Goal: Information Seeking & Learning: Learn about a topic

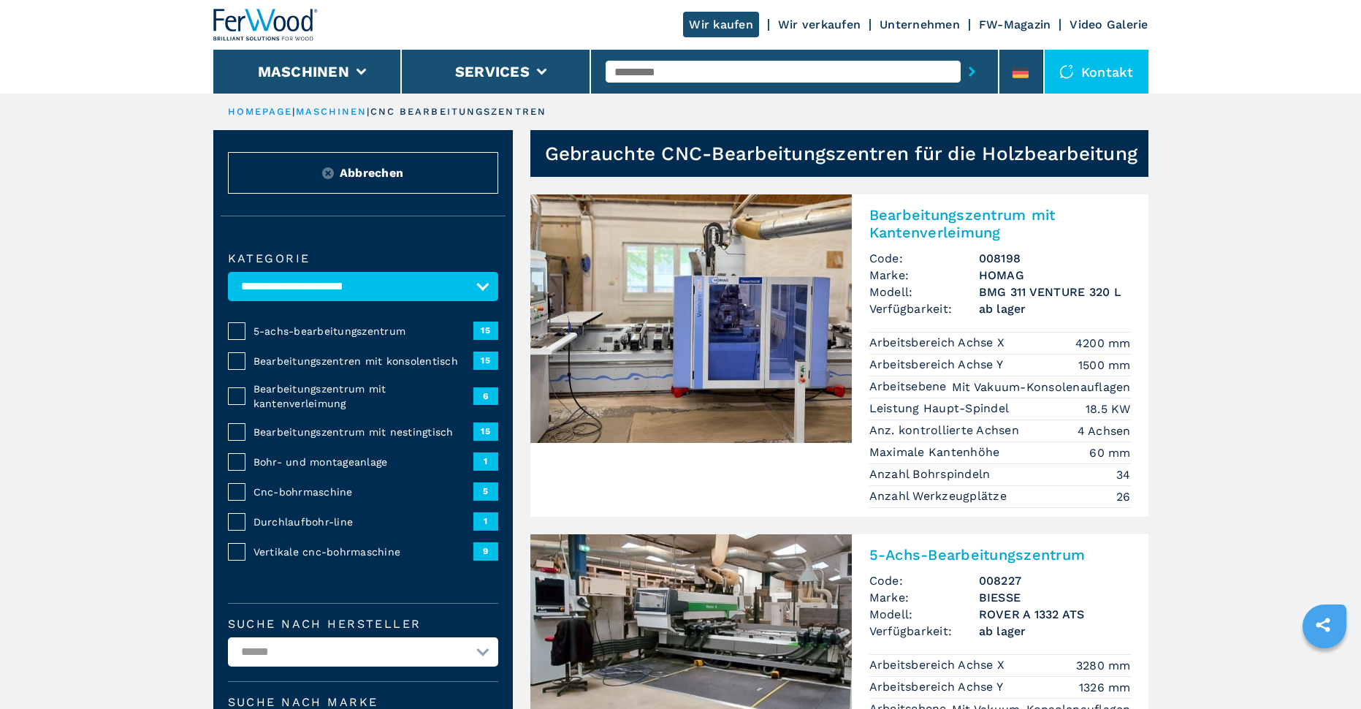
click at [747, 345] on img at bounding box center [690, 318] width 321 height 248
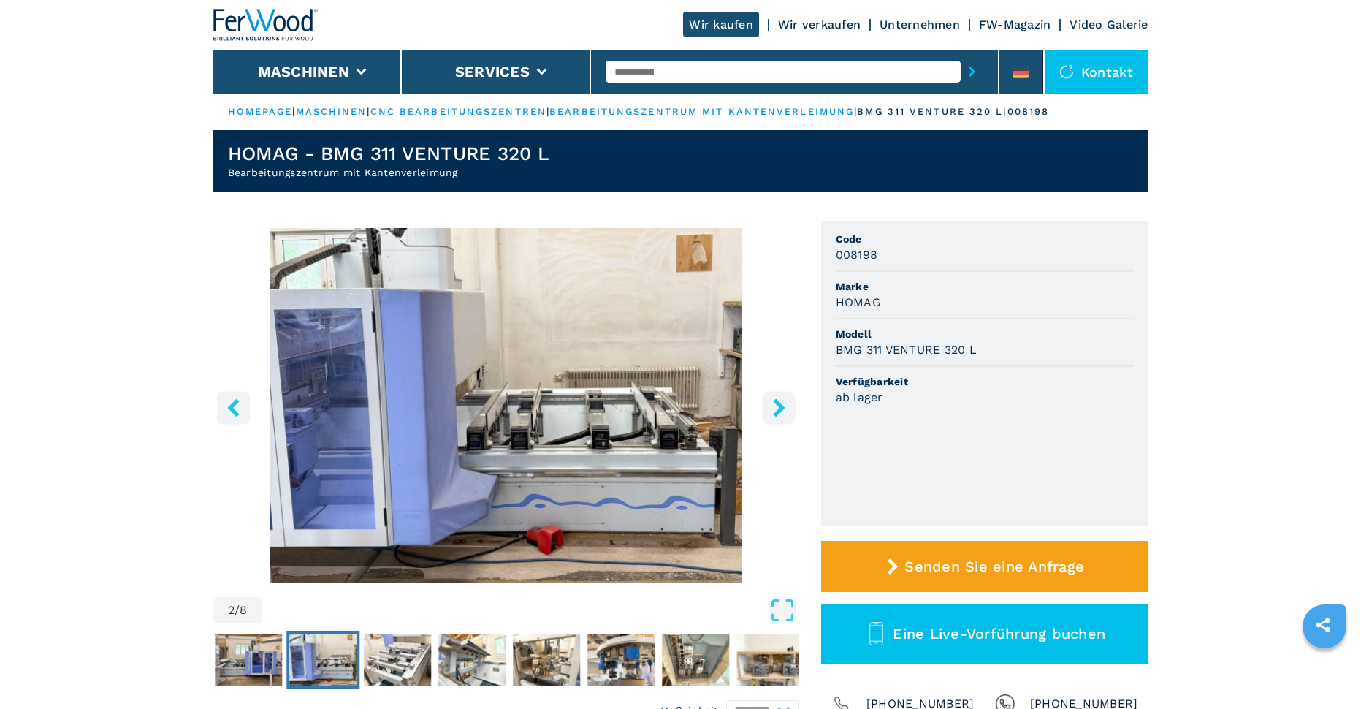
click at [779, 406] on icon "right-button" at bounding box center [779, 407] width 12 height 18
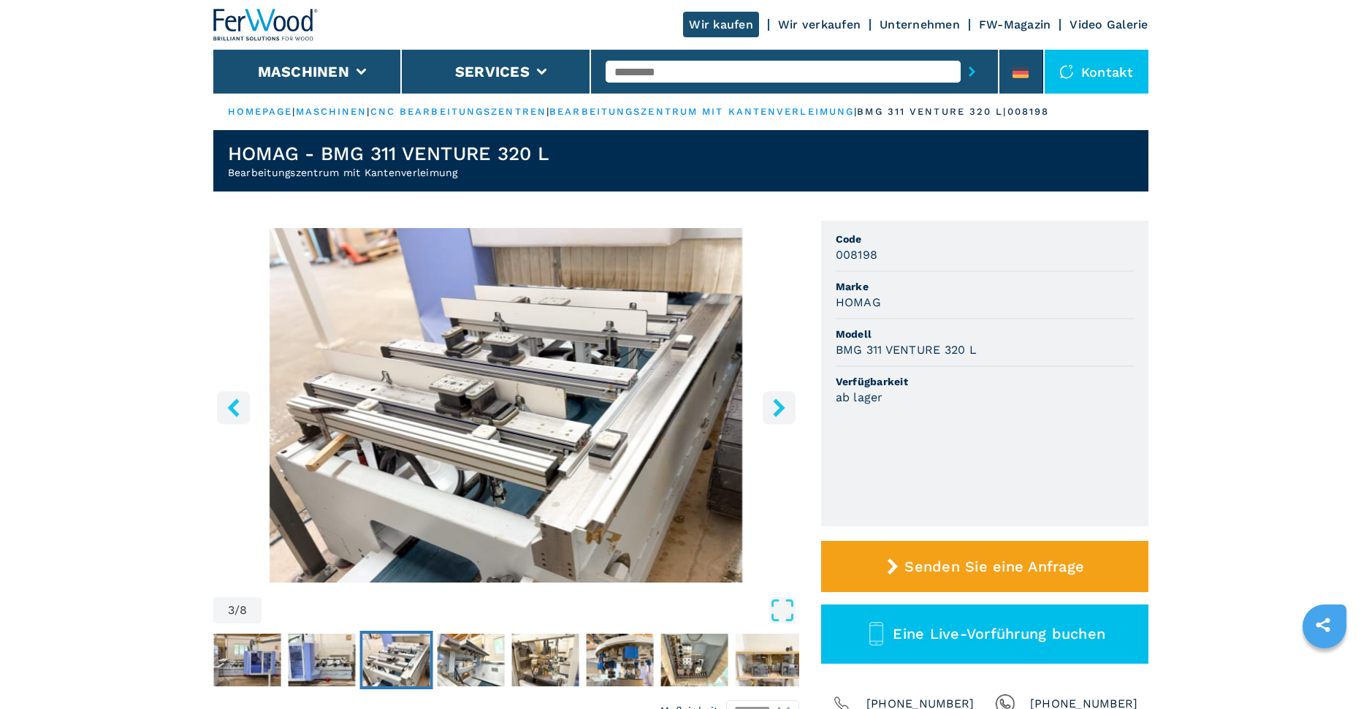
click at [779, 406] on icon "right-button" at bounding box center [779, 407] width 12 height 18
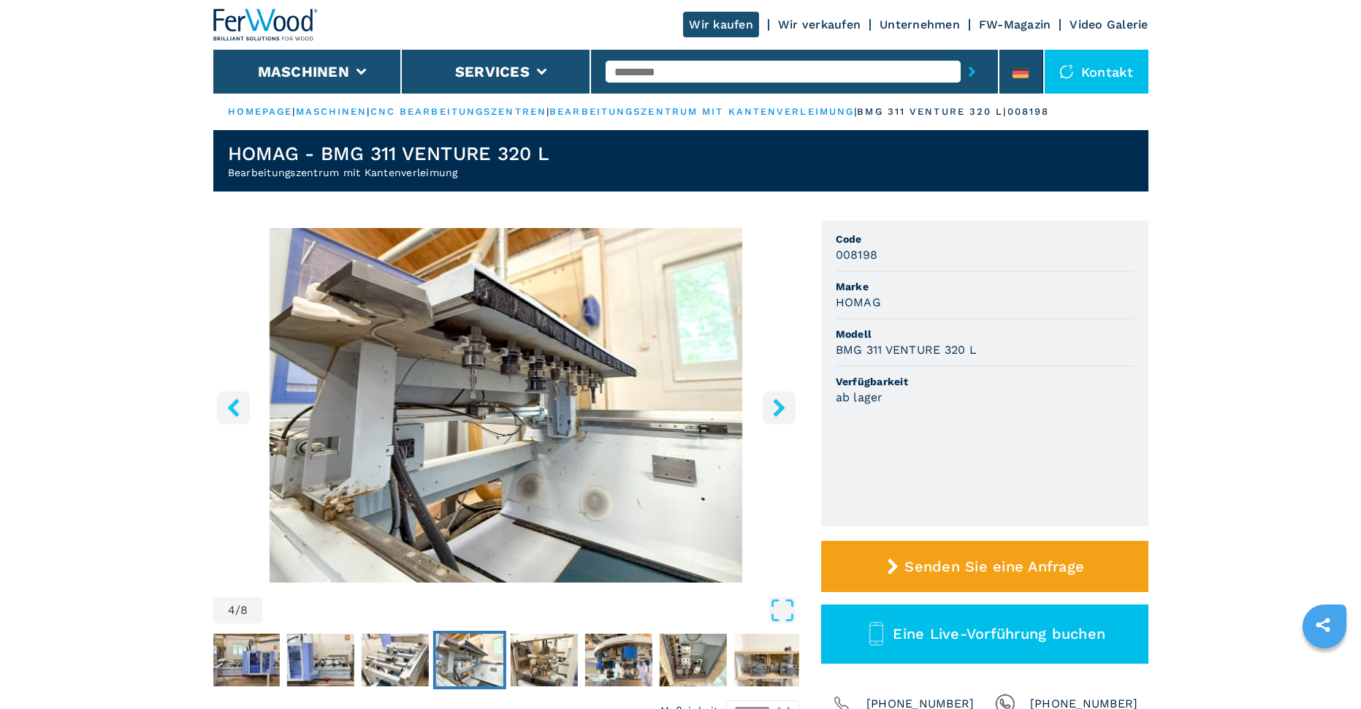
click at [779, 406] on icon "right-button" at bounding box center [779, 407] width 12 height 18
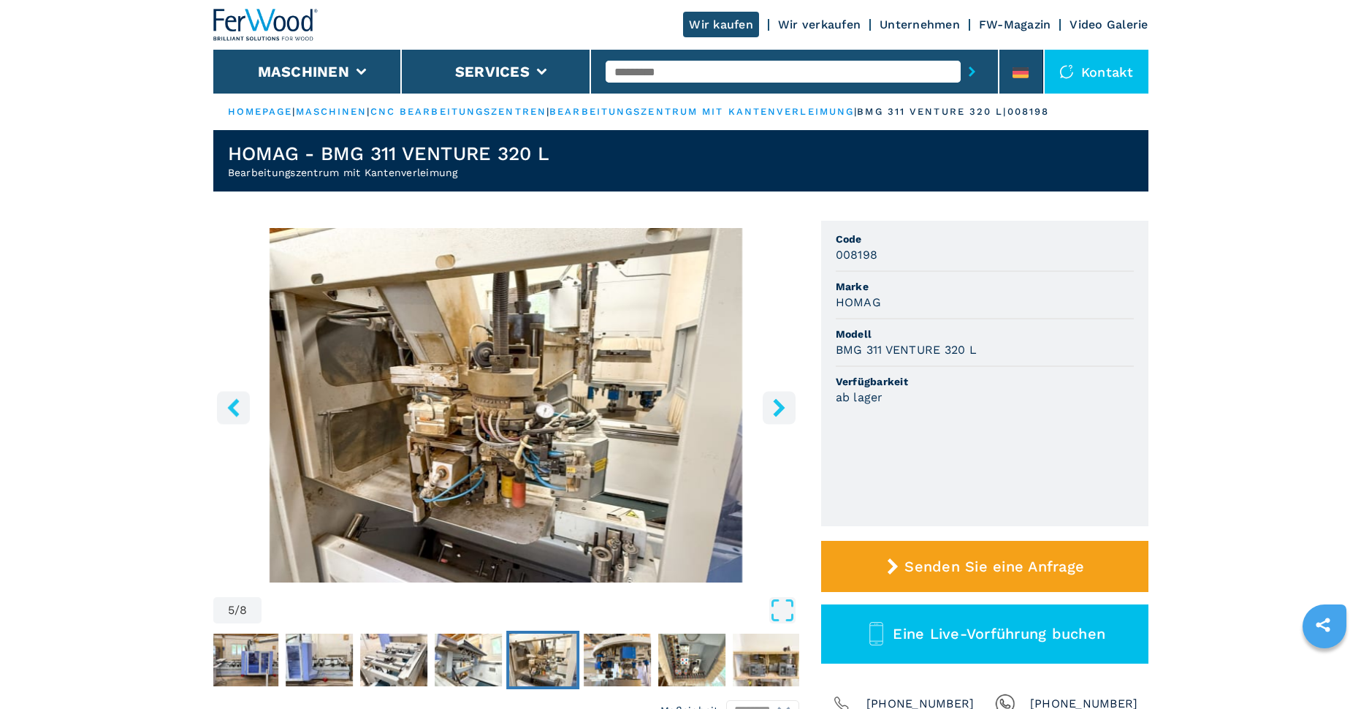
click at [779, 406] on icon "right-button" at bounding box center [779, 407] width 12 height 18
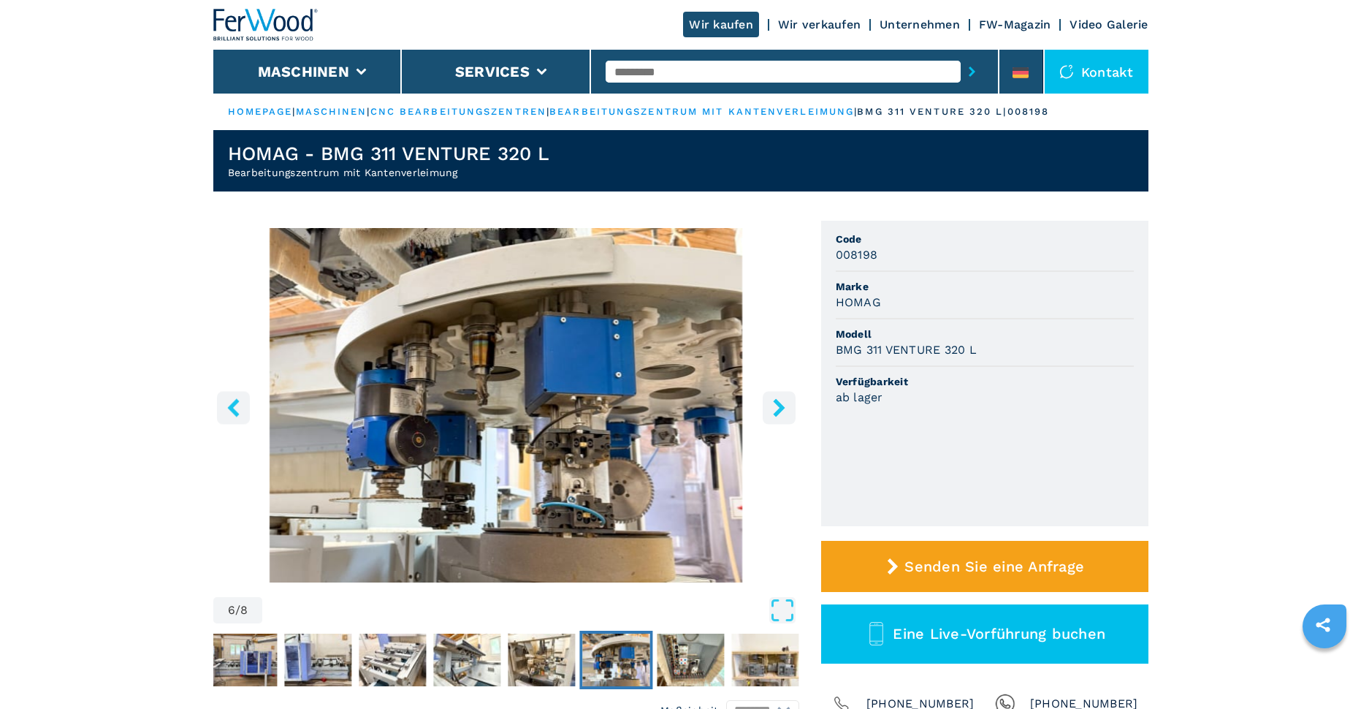
click at [779, 406] on icon "right-button" at bounding box center [779, 407] width 12 height 18
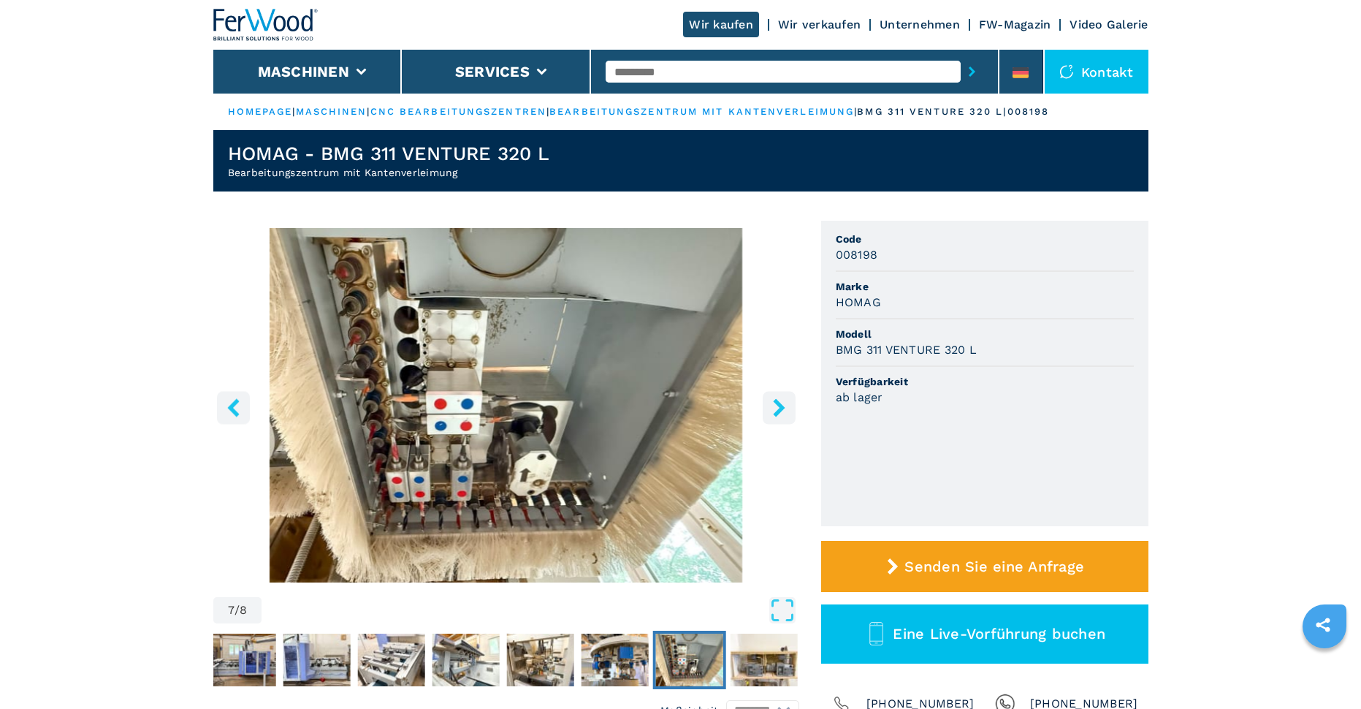
click at [779, 406] on icon "right-button" at bounding box center [779, 407] width 12 height 18
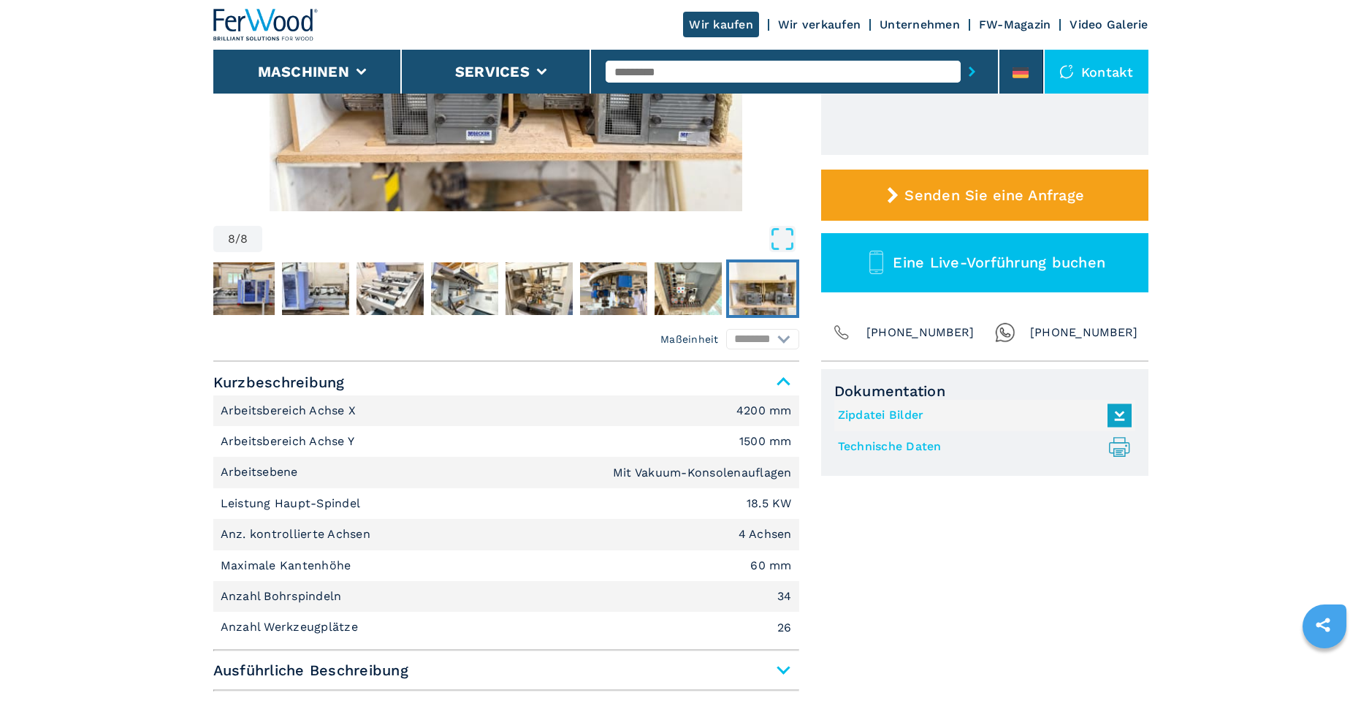
scroll to position [438, 0]
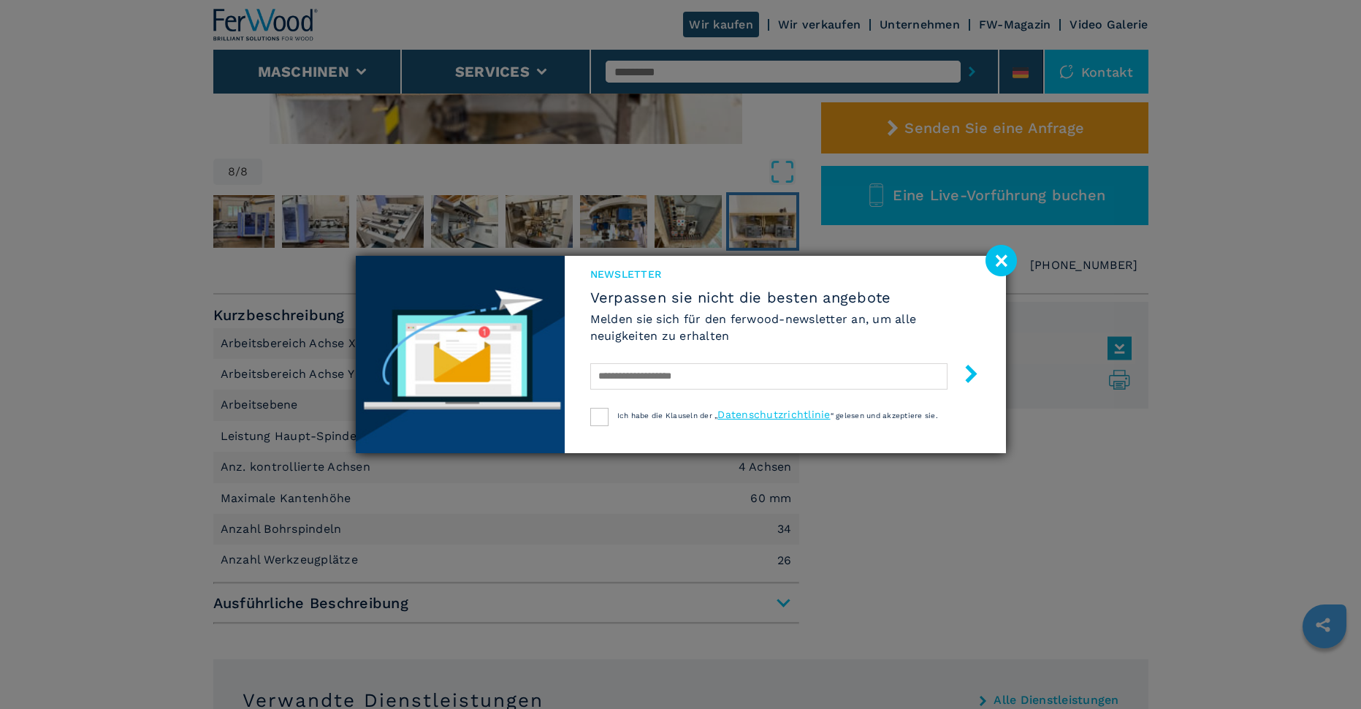
click at [994, 266] on image at bounding box center [1001, 260] width 31 height 31
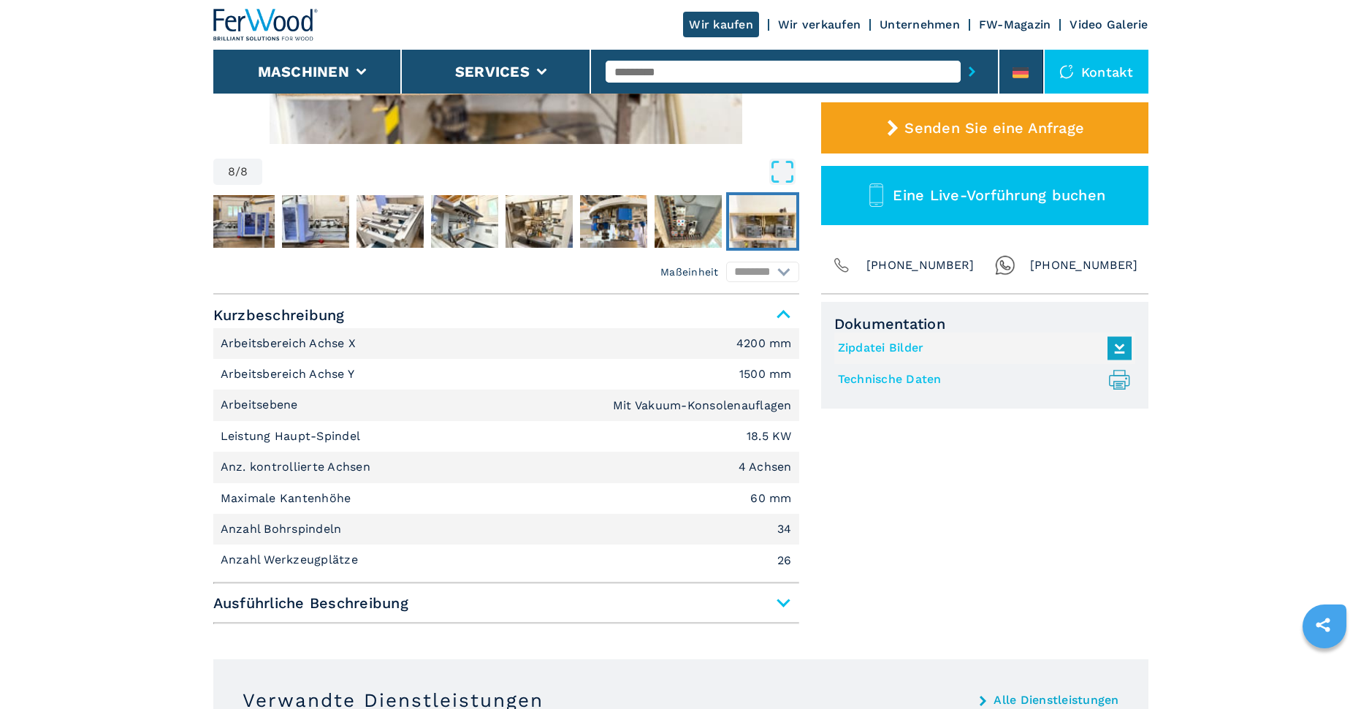
click at [780, 598] on span "Ausführliche Beschreibung" at bounding box center [506, 603] width 586 height 26
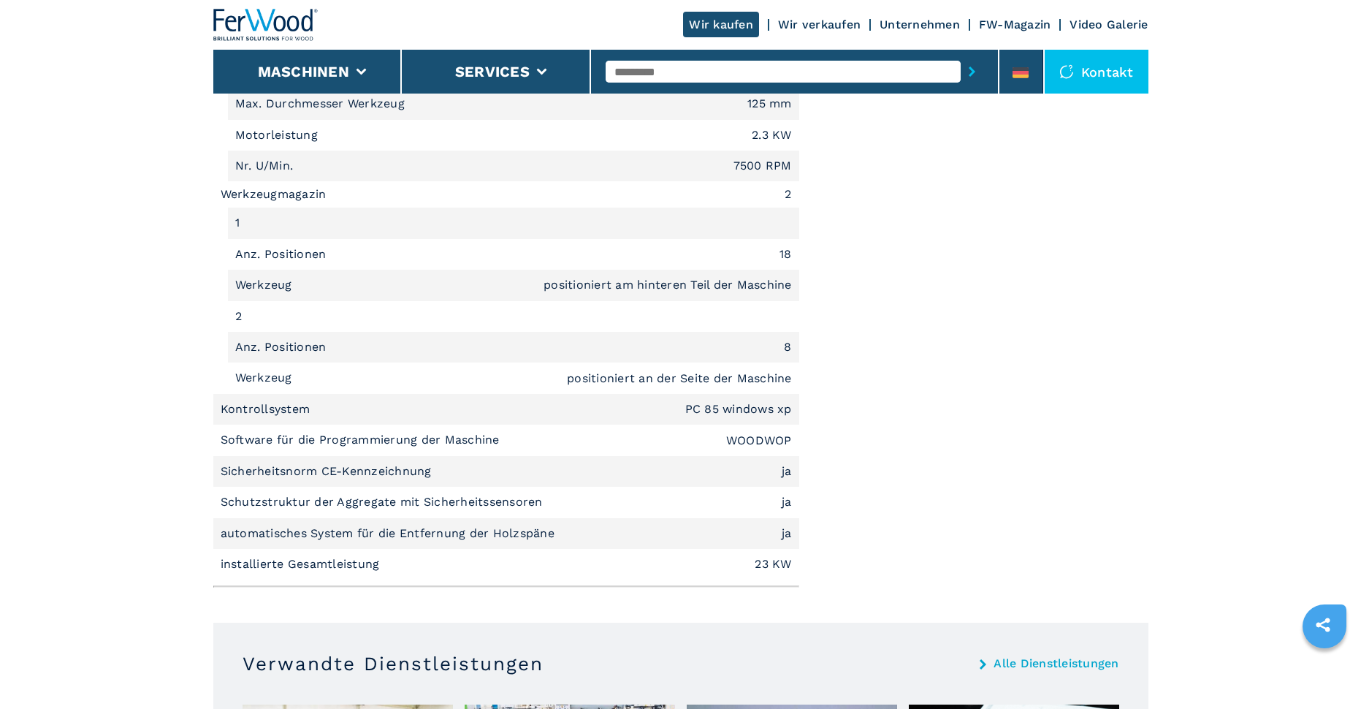
scroll to position [2265, 0]
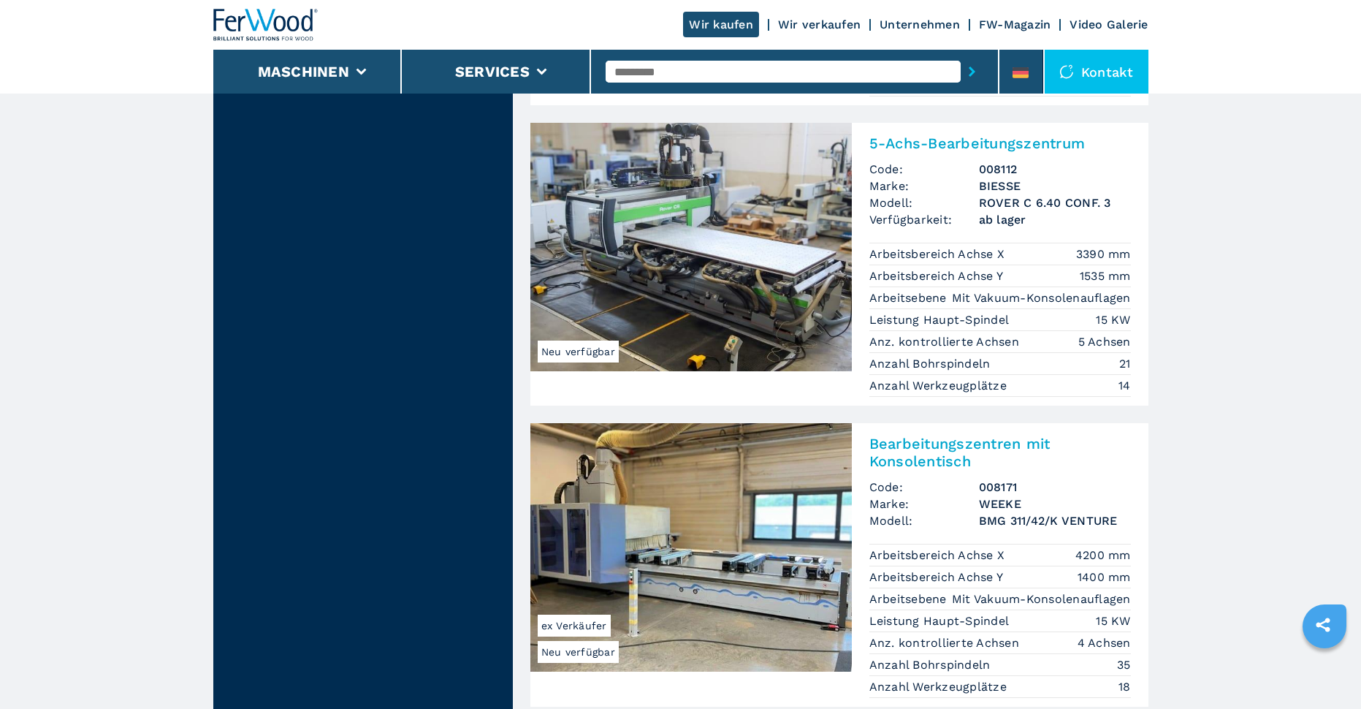
scroll to position [3189, 0]
